Goal: Task Accomplishment & Management: Use online tool/utility

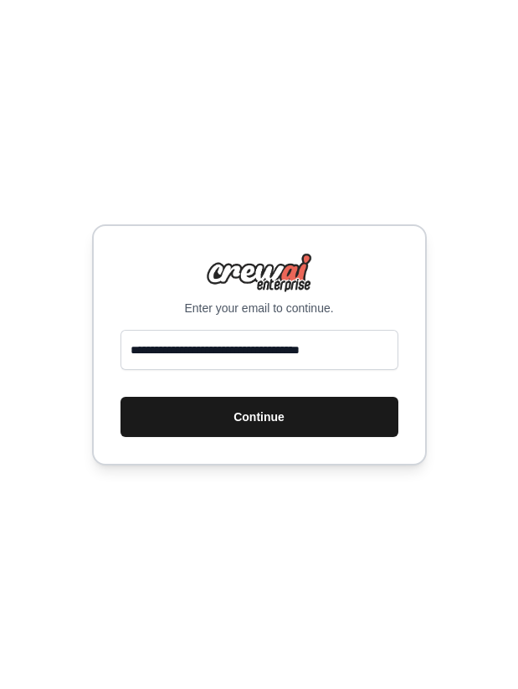
type input "**********"
click at [281, 419] on button "Continue" at bounding box center [260, 417] width 278 height 40
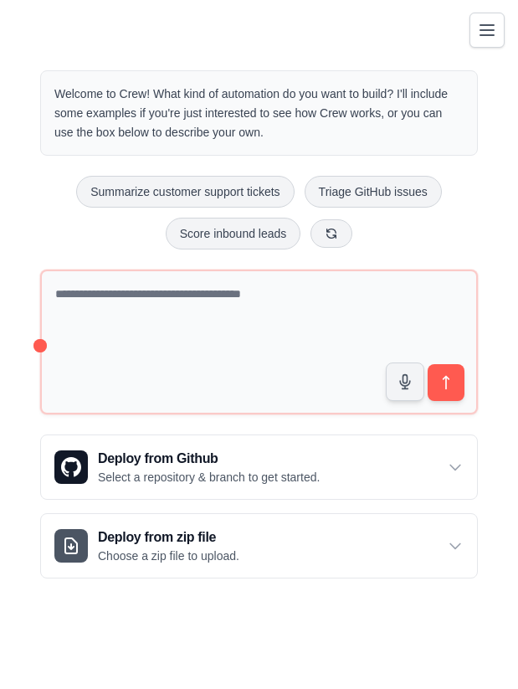
click at [485, 36] on icon "Toggle navigation" at bounding box center [487, 30] width 20 height 20
click at [488, 37] on icon "Toggle navigation" at bounding box center [487, 30] width 20 height 20
click at [489, 31] on icon "Toggle navigation" at bounding box center [487, 30] width 20 height 20
click at [483, 31] on icon "Toggle navigation" at bounding box center [487, 30] width 20 height 20
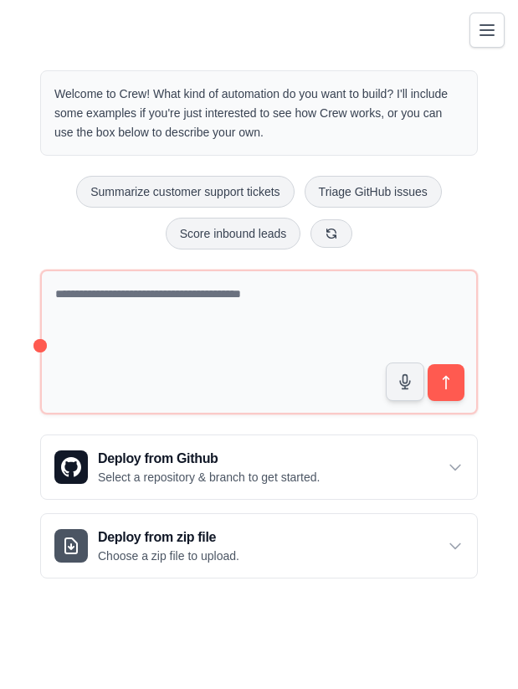
click at [483, 31] on icon "Toggle navigation" at bounding box center [487, 30] width 20 height 20
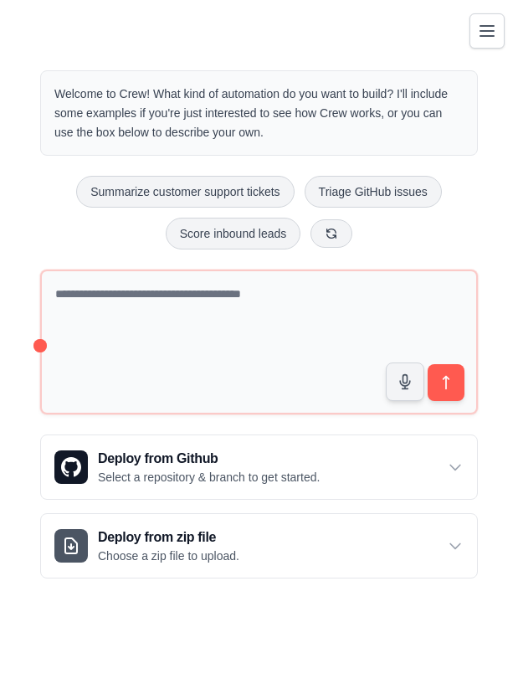
click at [316, 58] on div "Welcome to Crew! What kind of automation do you want to build? I'll include som…" at bounding box center [259, 325] width 478 height 562
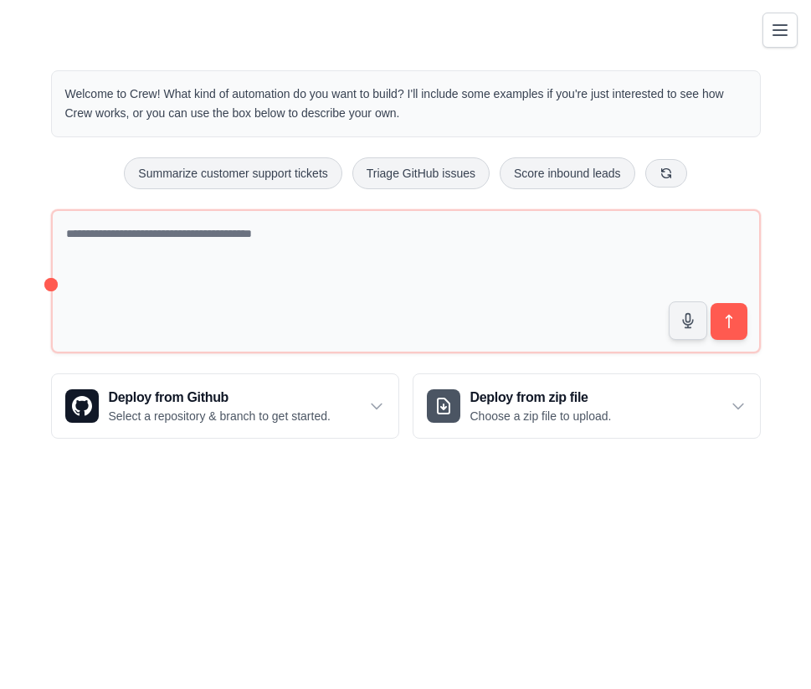
click at [517, 30] on icon "Toggle navigation" at bounding box center [779, 30] width 13 height 10
